Goal: Navigation & Orientation: Find specific page/section

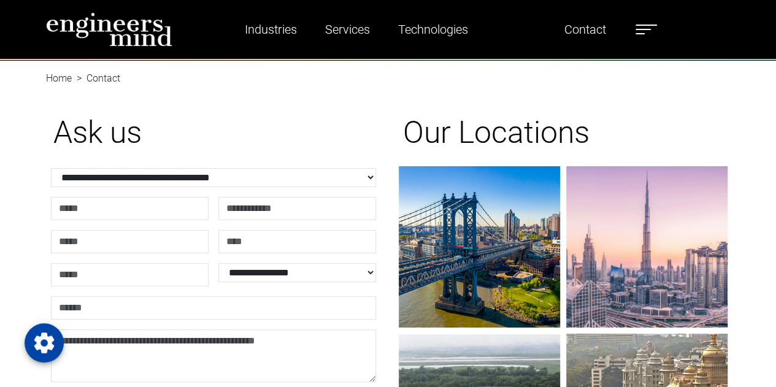
drag, startPoint x: 783, startPoint y: 70, endPoint x: 784, endPoint y: -51, distance: 120.8
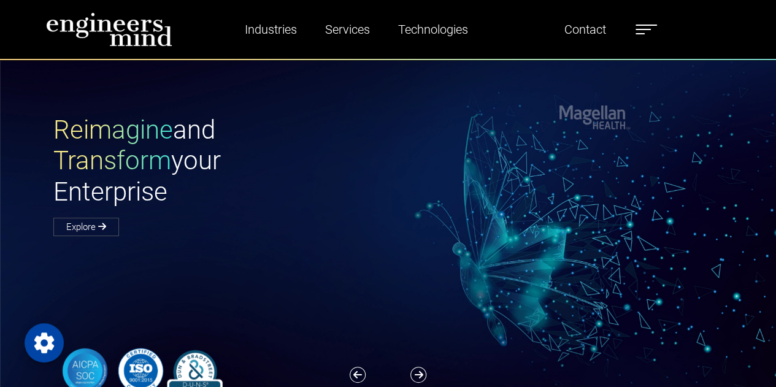
click at [641, 29] on span at bounding box center [642, 29] width 15 height 1
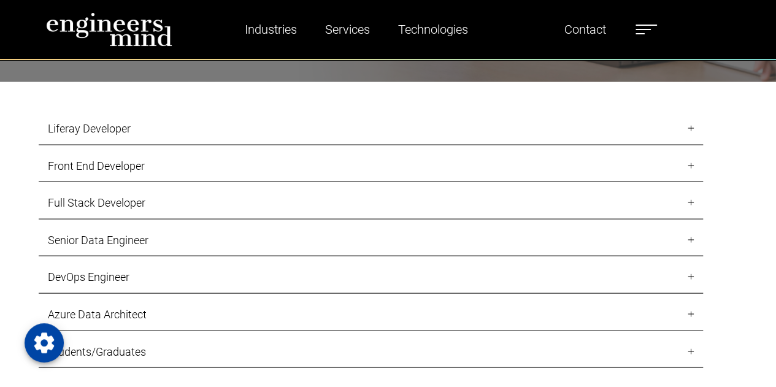
scroll to position [1146, 0]
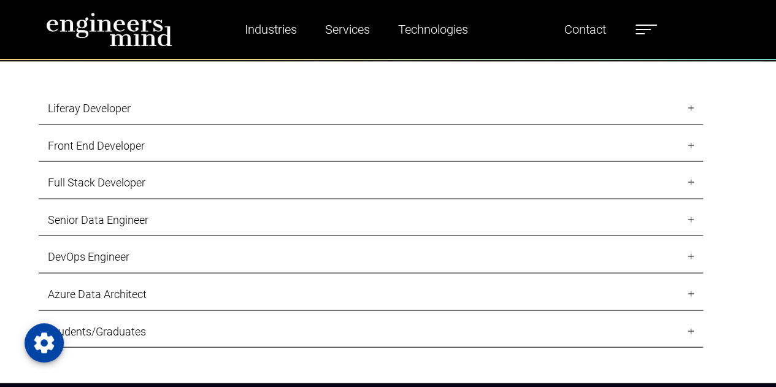
click at [691, 104] on link "Liferay Developer" at bounding box center [371, 108] width 664 height 33
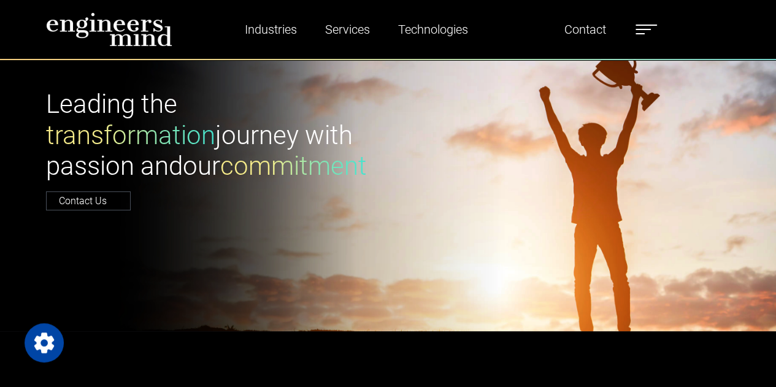
scroll to position [0, 0]
